Goal: Information Seeking & Learning: Learn about a topic

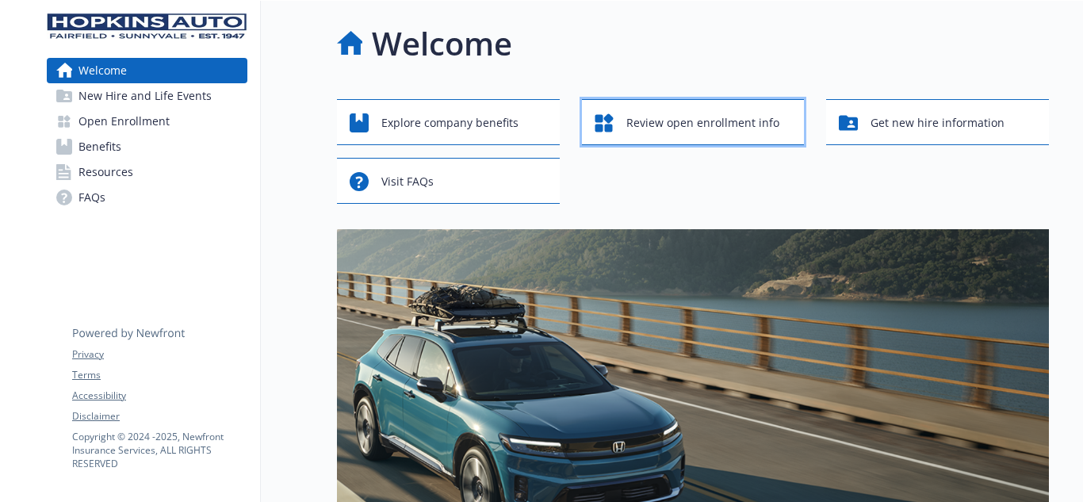
click at [652, 117] on span "Review open enrollment info" at bounding box center [702, 123] width 153 height 30
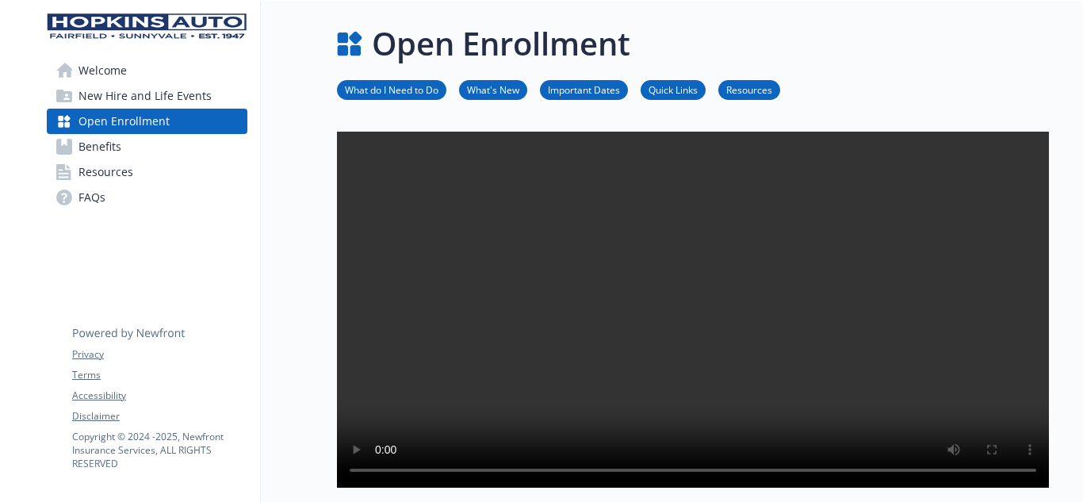
click at [584, 82] on link "Important Dates" at bounding box center [584, 89] width 88 height 15
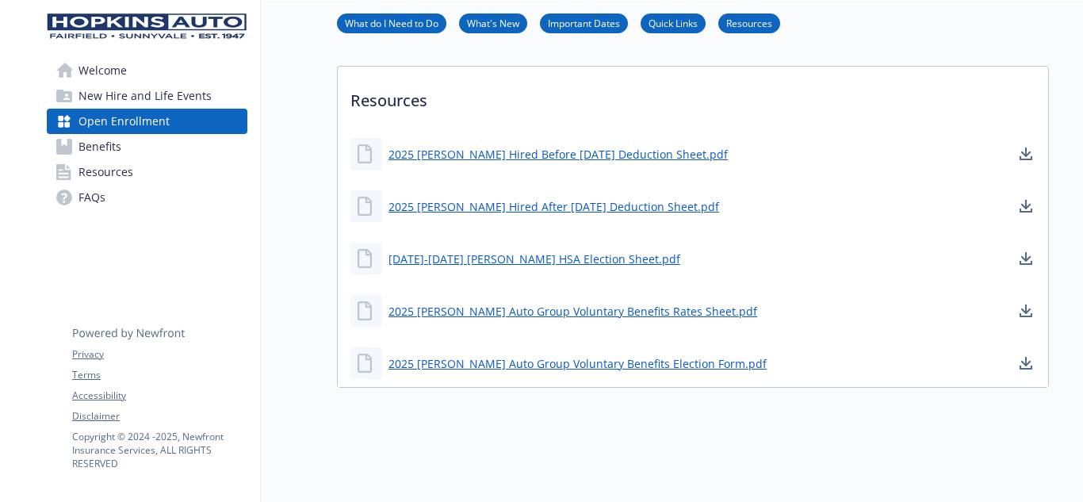
scroll to position [1154, 12]
click at [81, 173] on span "Resources" at bounding box center [105, 171] width 55 height 25
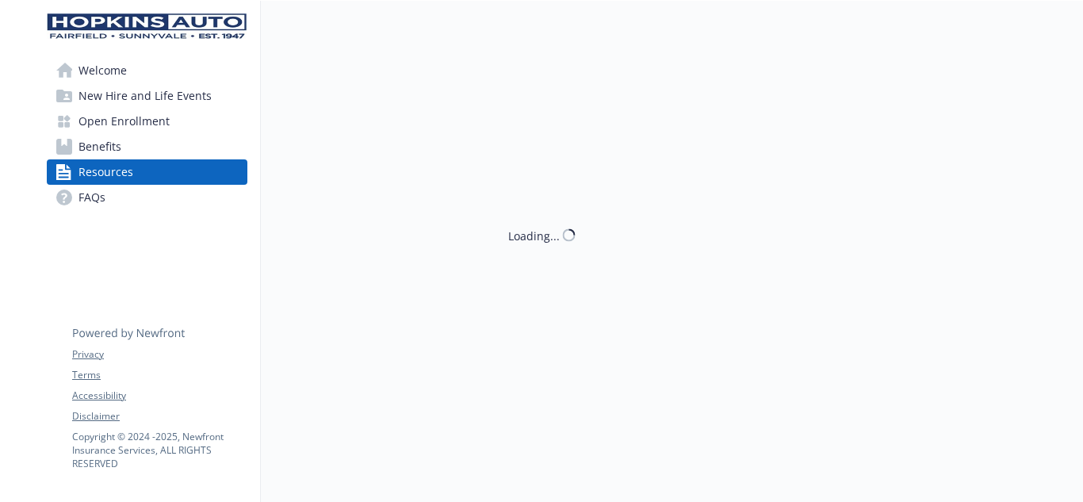
scroll to position [1154, 12]
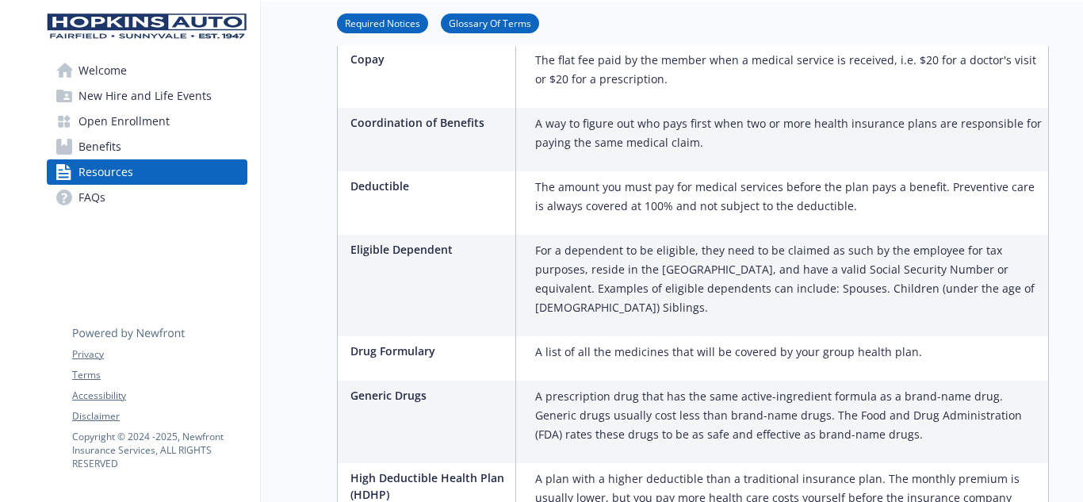
click at [96, 74] on span "Welcome" at bounding box center [102, 70] width 48 height 25
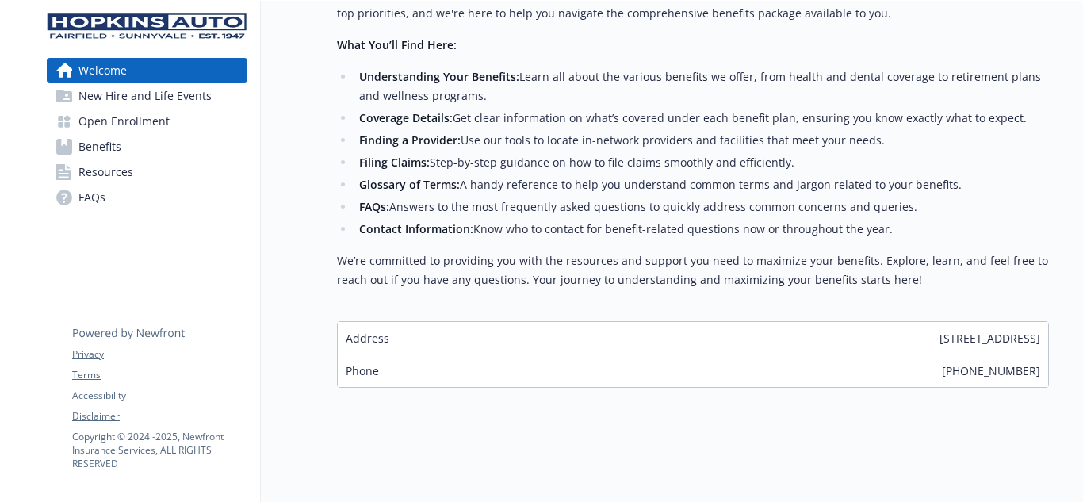
click at [83, 175] on span "Resources" at bounding box center [105, 171] width 55 height 25
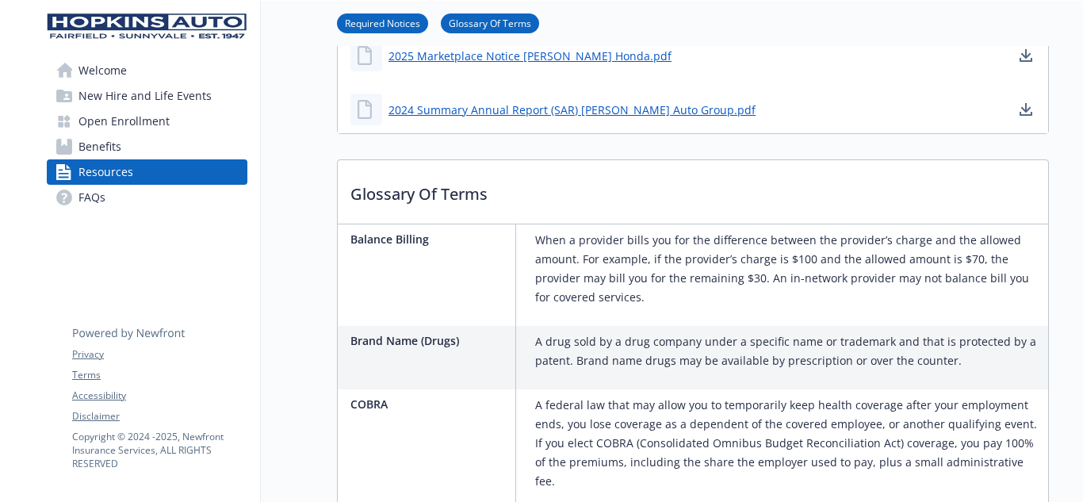
click at [80, 201] on span "FAQs" at bounding box center [91, 197] width 27 height 25
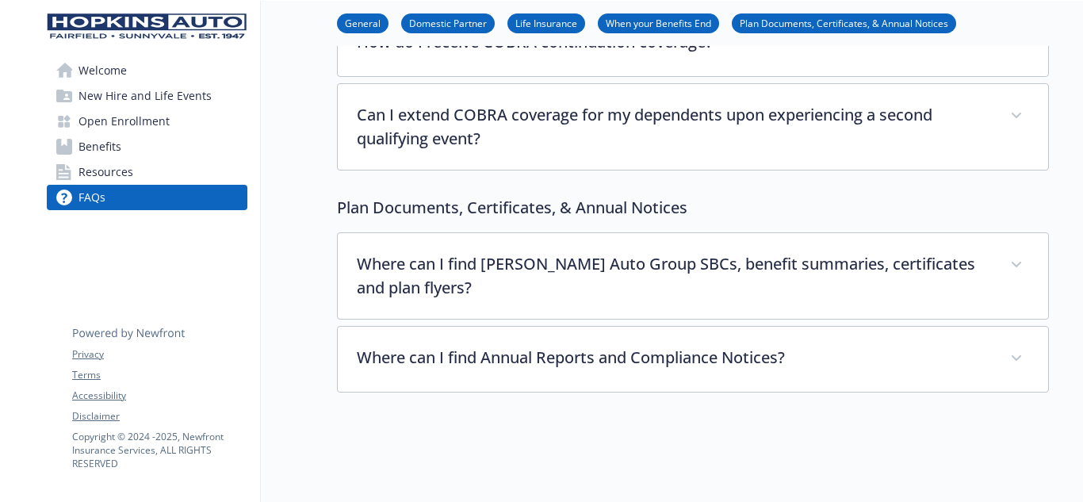
scroll to position [1356, 12]
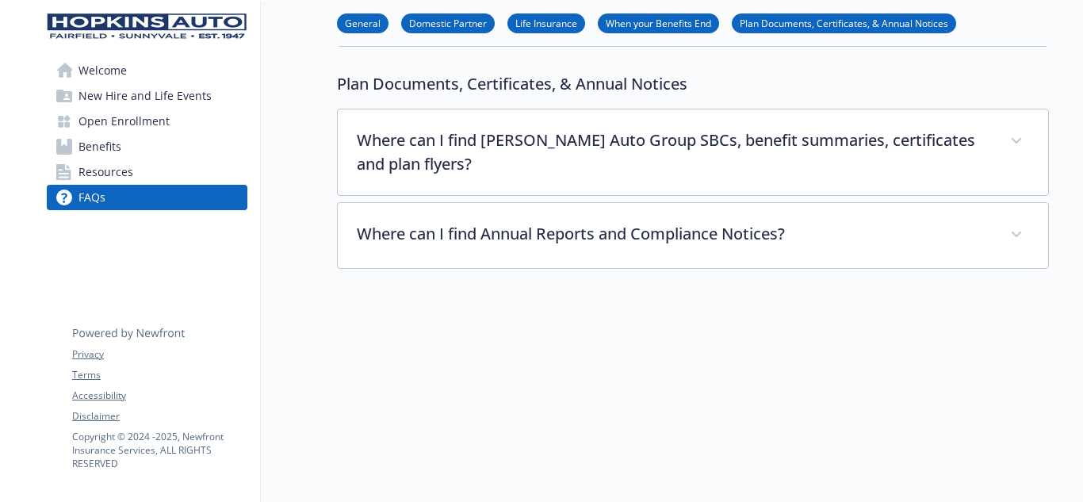
click at [105, 74] on span "Welcome" at bounding box center [102, 70] width 48 height 25
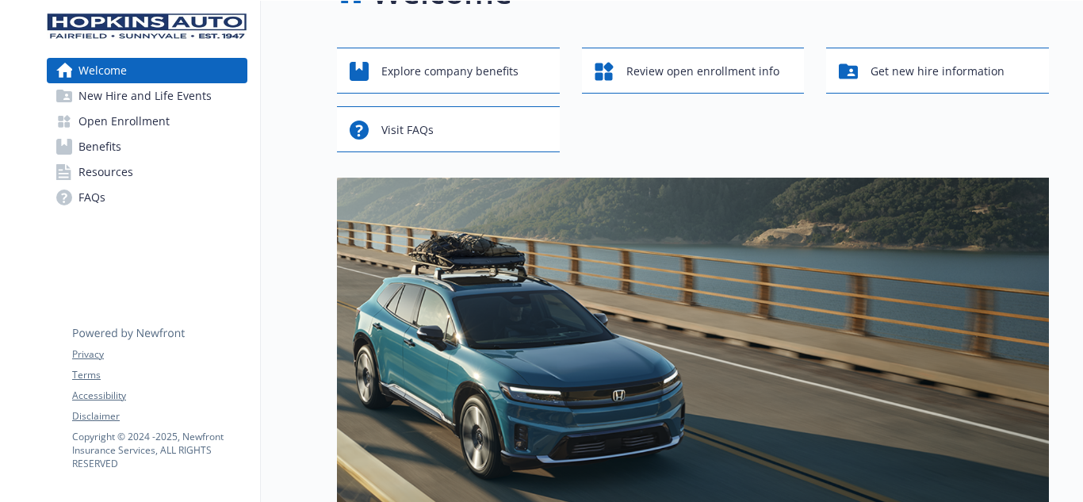
scroll to position [0, 12]
